Goal: Transaction & Acquisition: Purchase product/service

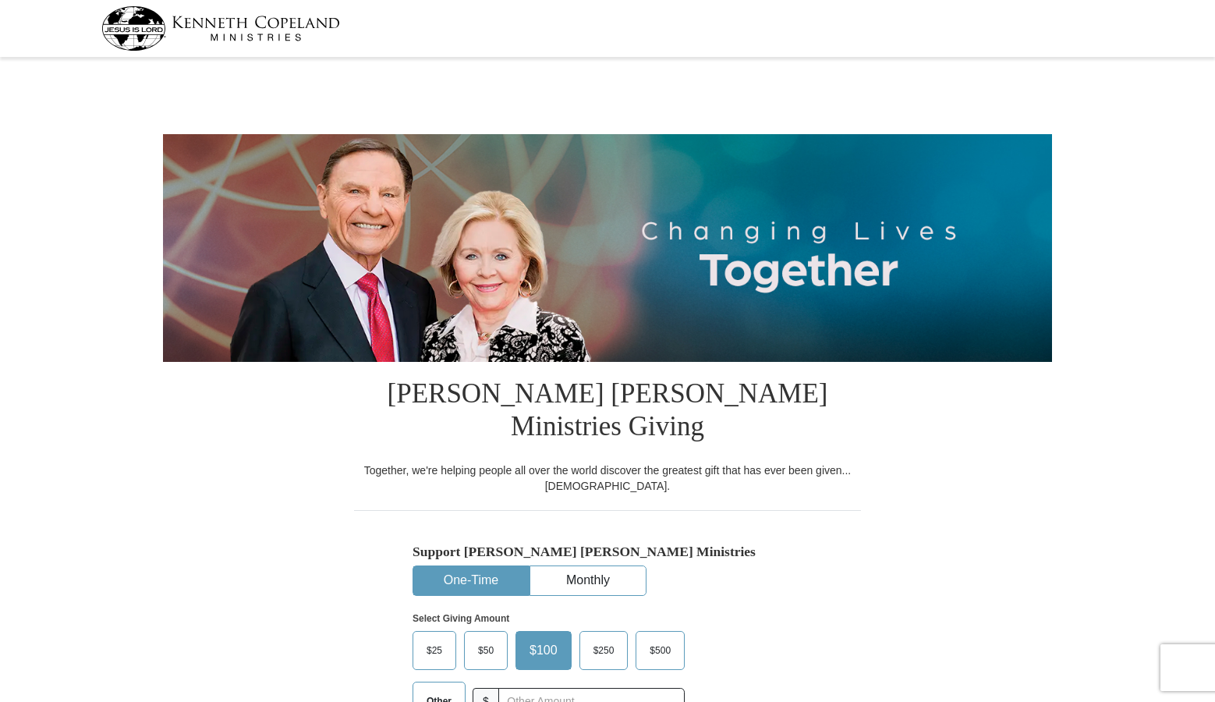
select select "SC"
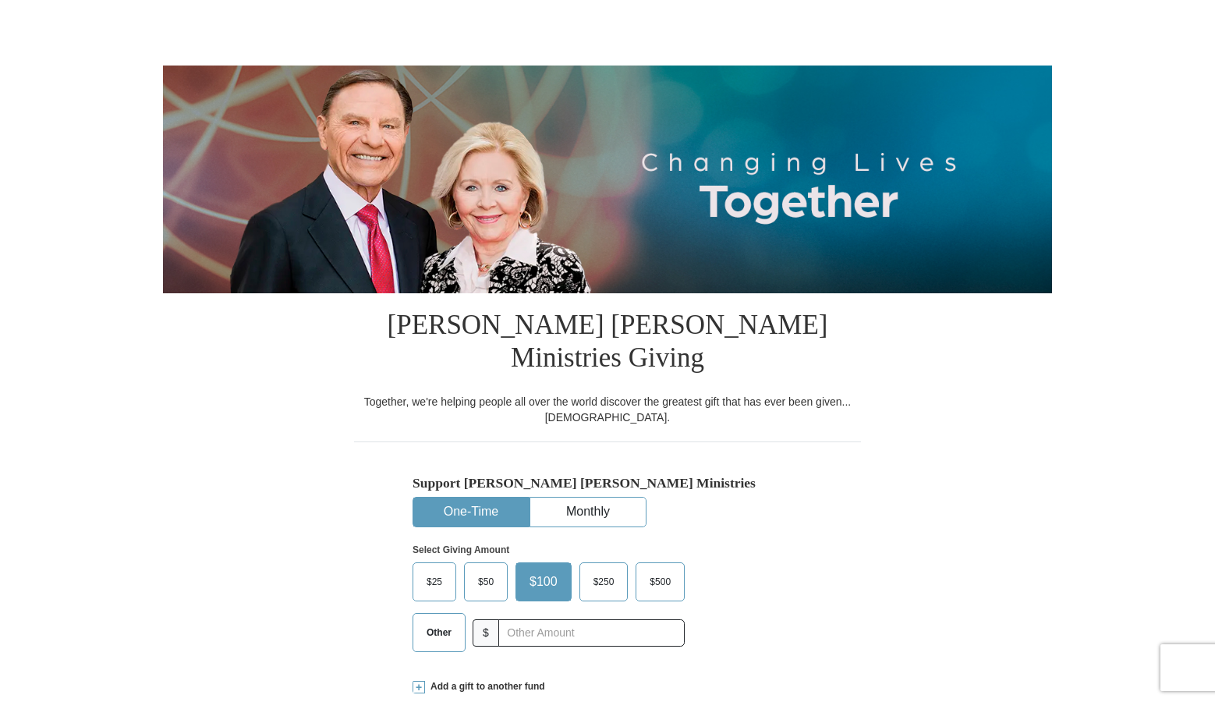
scroll to position [234, 0]
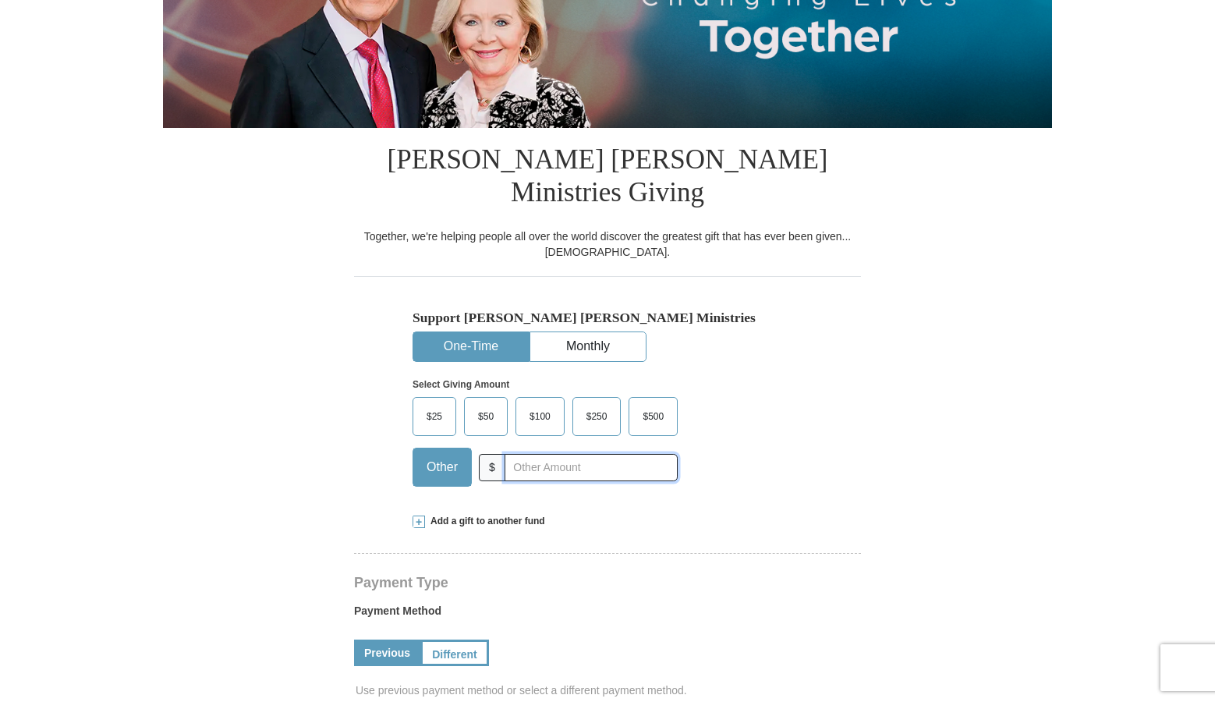
click at [546, 454] on input "text" at bounding box center [591, 467] width 173 height 27
type input "966"
click at [795, 401] on div "Select Giving Amount Amount must be a valid number The total gift cannot be les…" at bounding box center [608, 430] width 390 height 136
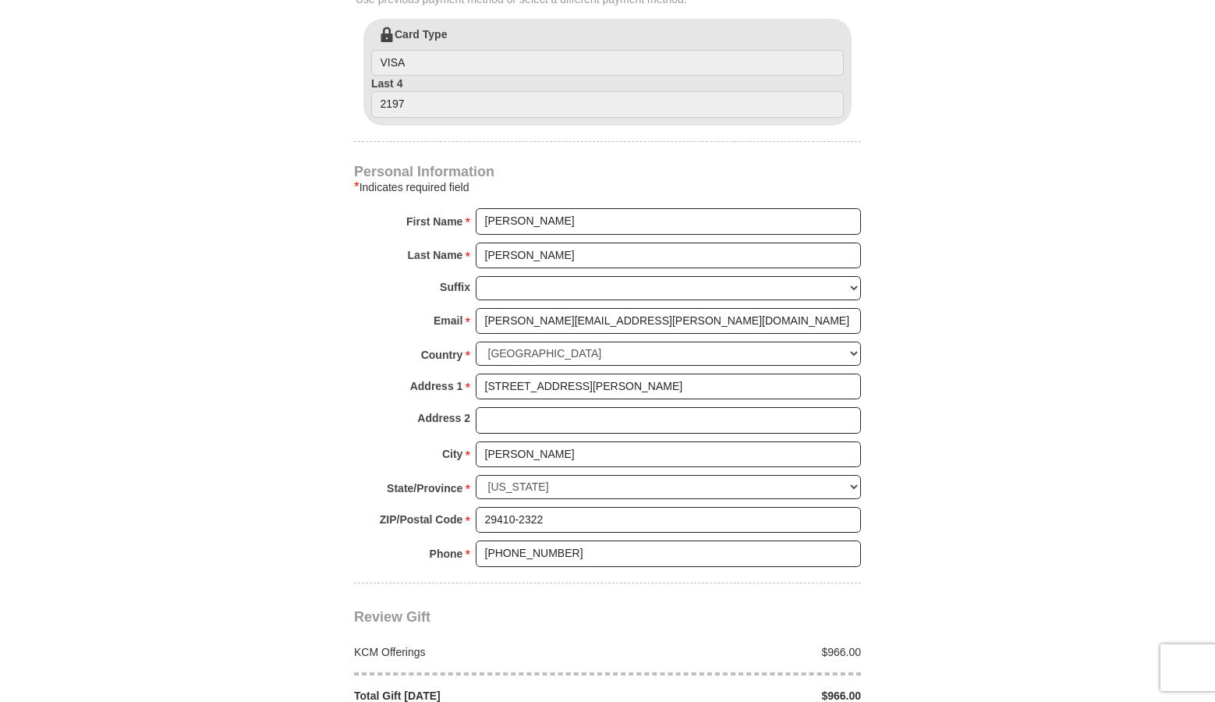
scroll to position [1092, 0]
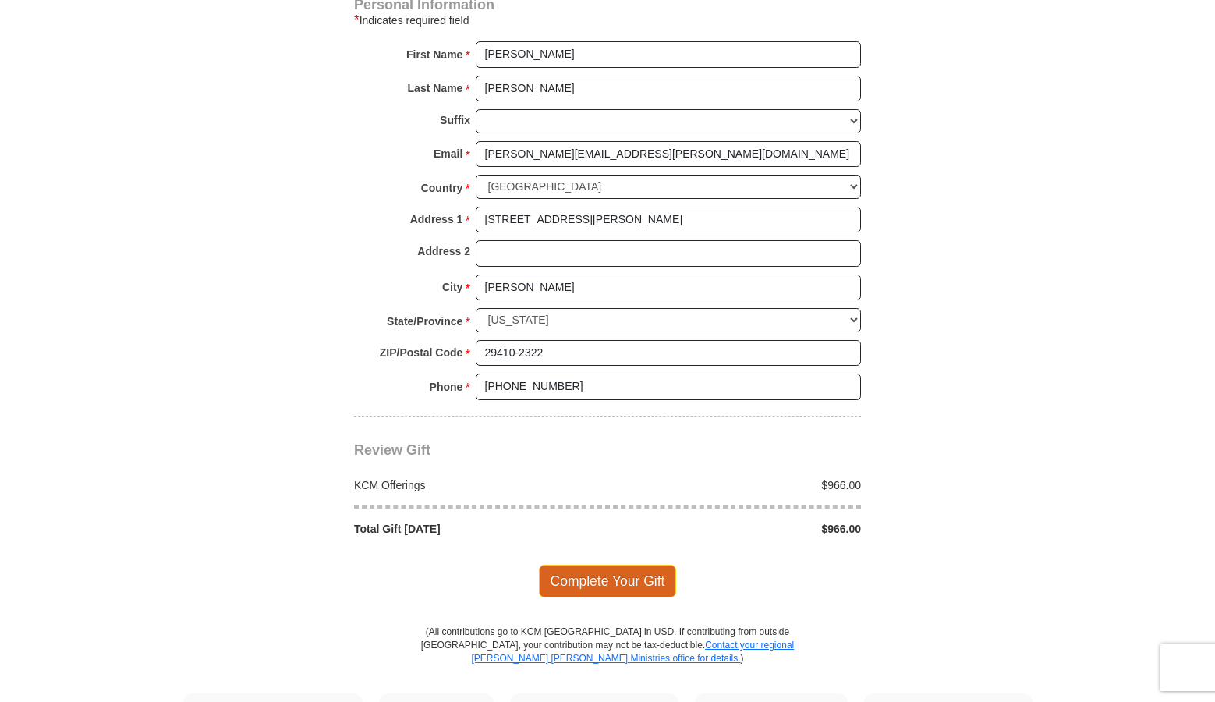
click at [601, 565] on span "Complete Your Gift" at bounding box center [608, 581] width 138 height 33
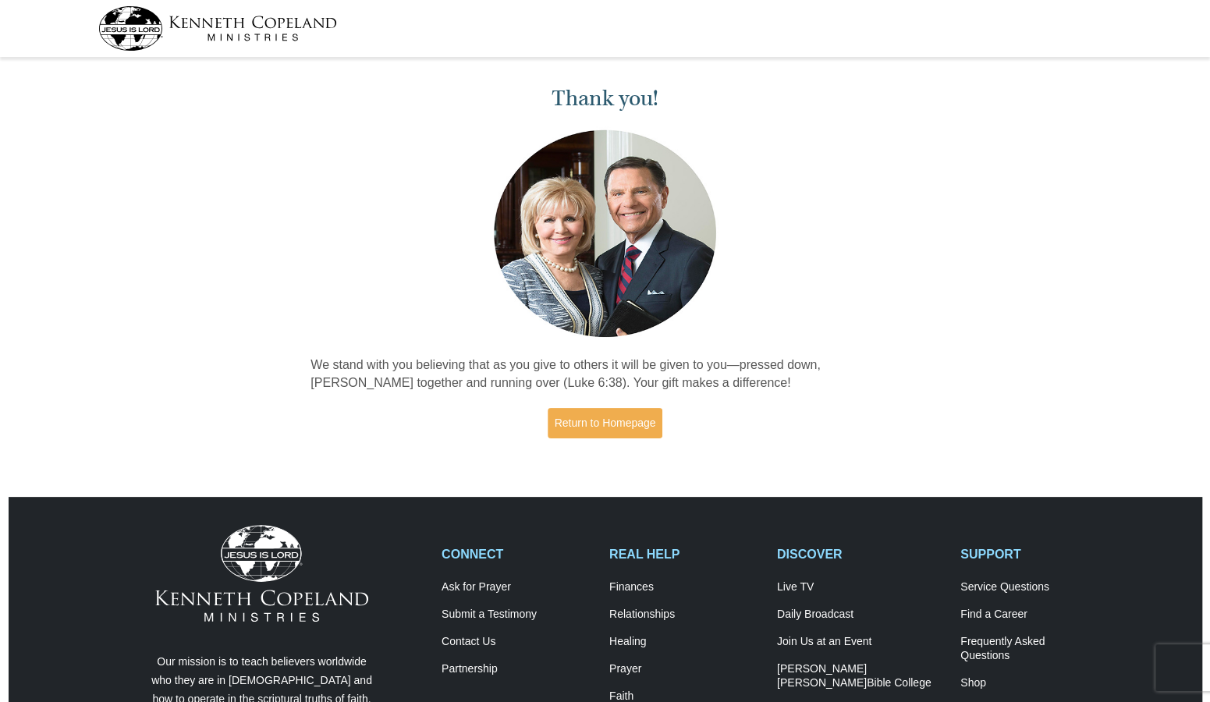
click at [195, 18] on img at bounding box center [217, 28] width 239 height 44
